Goal: Entertainment & Leisure: Consume media (video, audio)

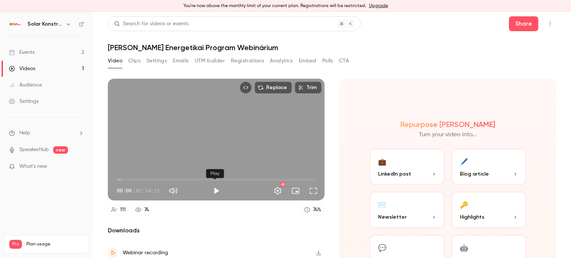
click at [213, 187] on button "Play" at bounding box center [216, 191] width 15 height 15
click at [311, 190] on button "Full screen" at bounding box center [313, 191] width 15 height 15
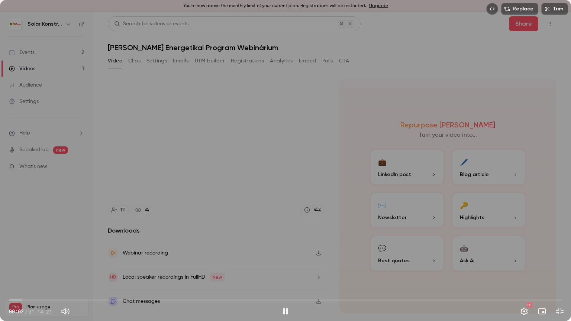
click at [109, 258] on div "Replace Trim 00:02 00:02 / 01:14:21 HD" at bounding box center [285, 160] width 571 height 321
click at [117, 258] on div "Replace Trim 00:03 00:03 / 01:14:21 HD" at bounding box center [285, 160] width 571 height 321
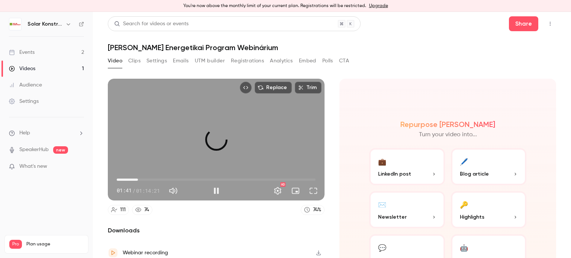
drag, startPoint x: 120, startPoint y: 178, endPoint x: 138, endPoint y: 178, distance: 17.1
click at [138, 179] on span "07:53" at bounding box center [138, 180] width 2 height 2
drag, startPoint x: 138, startPoint y: 178, endPoint x: 164, endPoint y: 181, distance: 26.6
click at [161, 181] on span "16:04" at bounding box center [160, 180] width 2 height 2
click at [175, 190] on button "Mute" at bounding box center [173, 191] width 15 height 15
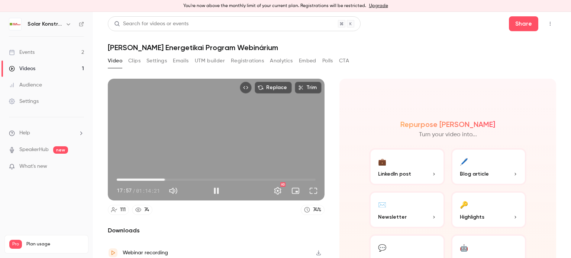
type input "******"
type input "*"
click at [162, 179] on span "17:12" at bounding box center [163, 180] width 2 height 2
click at [167, 177] on span "18:53" at bounding box center [216, 180] width 199 height 12
click at [173, 175] on span "18:54" at bounding box center [216, 180] width 199 height 12
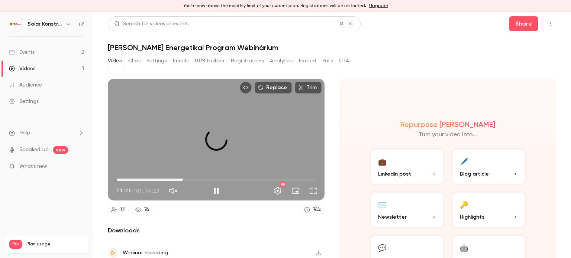
click at [182, 177] on span "24:40" at bounding box center [216, 180] width 199 height 12
click at [196, 177] on span "24:40" at bounding box center [216, 180] width 199 height 12
click at [213, 191] on button "Pause" at bounding box center [216, 191] width 15 height 15
type input "******"
